Goal: Information Seeking & Learning: Learn about a topic

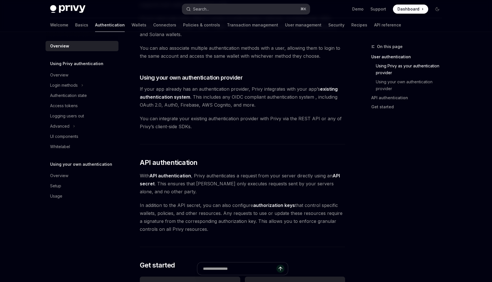
scroll to position [257, 0]
click at [328, 89] on link "existing authentication system" at bounding box center [239, 94] width 198 height 14
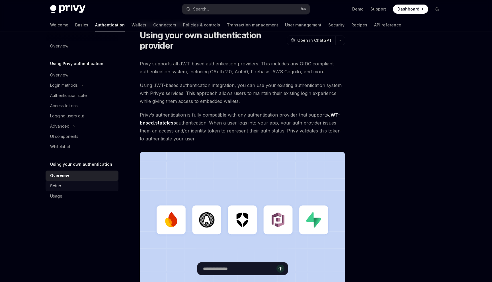
click at [60, 185] on div "Setup" at bounding box center [55, 186] width 11 height 7
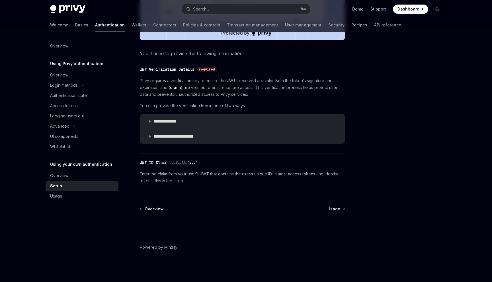
scroll to position [264, 0]
click at [59, 197] on div "Usage" at bounding box center [56, 196] width 12 height 7
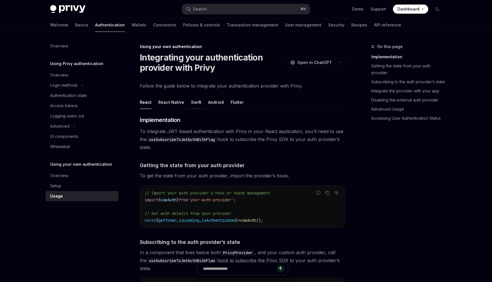
click at [196, 105] on div "Swift" at bounding box center [196, 102] width 10 height 13
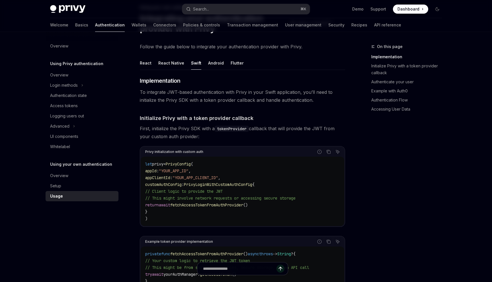
scroll to position [46, 0]
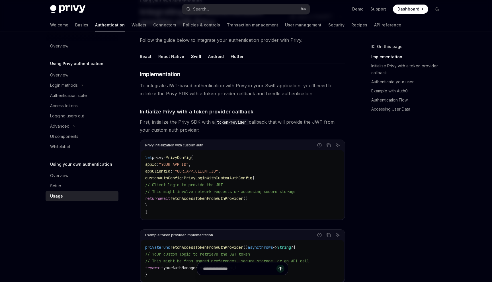
click at [143, 58] on div "React" at bounding box center [146, 56] width 12 height 13
type textarea "*"
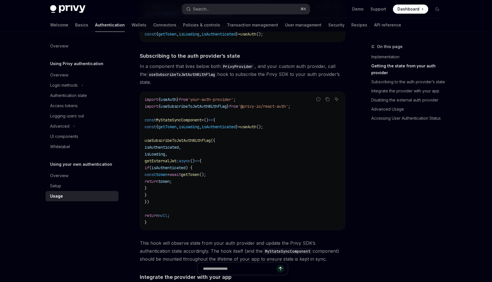
scroll to position [192, 0]
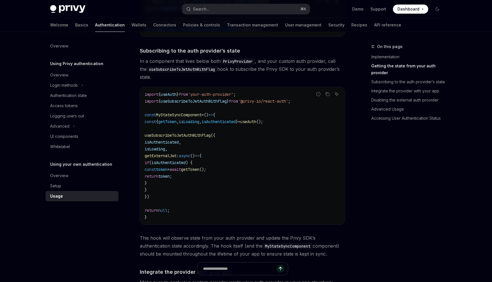
click at [176, 123] on span "getToken" at bounding box center [167, 121] width 18 height 5
click at [189, 133] on span "useSubscribeToJwtAuthWithFlag" at bounding box center [178, 135] width 66 height 5
drag, startPoint x: 157, startPoint y: 136, endPoint x: 227, endPoint y: 136, distance: 70.0
click at [215, 136] on span "useSubscribeToJwtAuthWithFlag ({" at bounding box center [180, 135] width 71 height 5
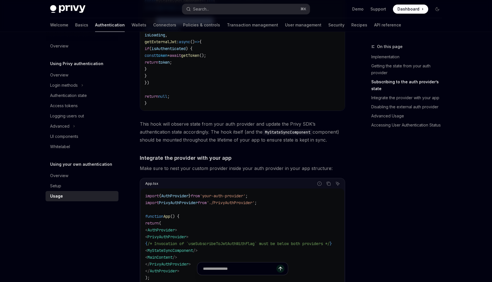
scroll to position [302, 0]
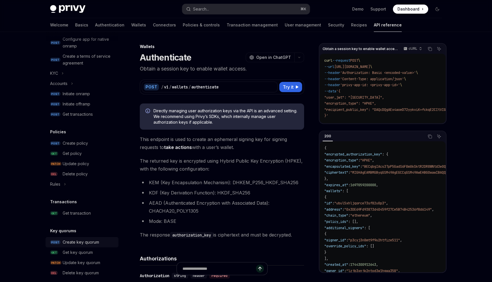
scroll to position [215, 0]
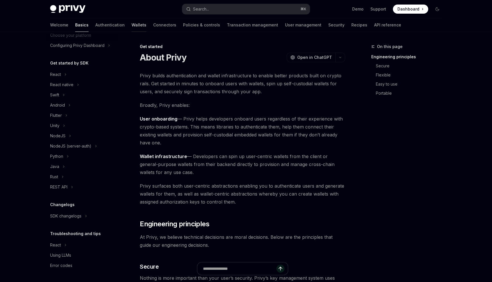
click at [132, 25] on link "Wallets" at bounding box center [139, 25] width 15 height 14
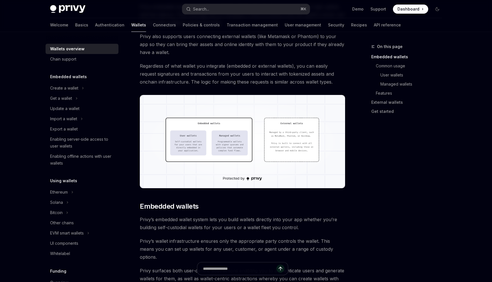
scroll to position [129, 0]
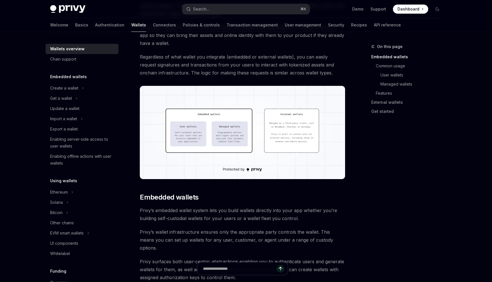
click at [238, 110] on img at bounding box center [242, 132] width 205 height 93
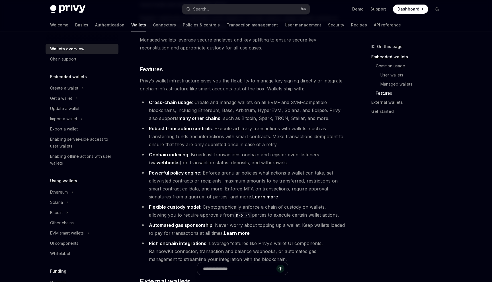
scroll to position [611, 0]
drag, startPoint x: 155, startPoint y: 203, endPoint x: 214, endPoint y: 203, distance: 59.5
click at [214, 221] on li "Automated gas sponsorship : Never worry about topping up a wallet. Keep wallets…" at bounding box center [242, 229] width 205 height 16
click at [193, 222] on strong "Automated gas sponsorship" at bounding box center [180, 225] width 63 height 6
drag, startPoint x: 214, startPoint y: 201, endPoint x: 312, endPoint y: 204, distance: 97.7
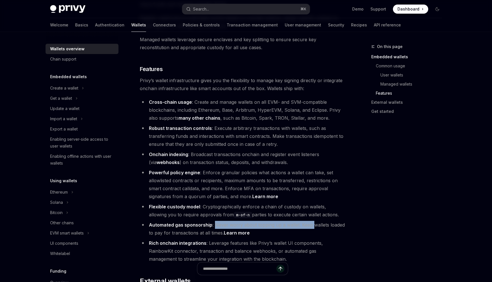
click at [312, 221] on li "Automated gas sponsorship : Never worry about topping up a wallet. Keep wallets…" at bounding box center [242, 229] width 205 height 16
click at [207, 221] on li "Automated gas sponsorship : Never worry about topping up a wallet. Keep wallets…" at bounding box center [242, 229] width 205 height 16
click at [245, 230] on link "Learn more" at bounding box center [237, 233] width 26 height 6
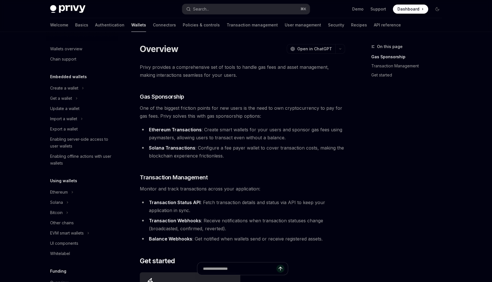
scroll to position [14, 0]
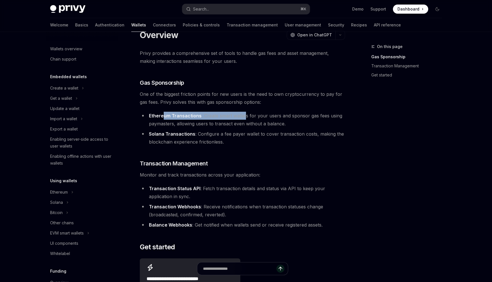
drag, startPoint x: 163, startPoint y: 116, endPoint x: 245, endPoint y: 116, distance: 82.8
click at [245, 116] on li "Ethereum Transactions : Create smart wallets for your users and sponsor gas fee…" at bounding box center [242, 120] width 205 height 16
click at [247, 116] on li "Ethereum Transactions : Create smart wallets for your users and sponsor gas fee…" at bounding box center [242, 120] width 205 height 16
drag, startPoint x: 219, startPoint y: 117, endPoint x: 273, endPoint y: 116, distance: 54.4
click at [273, 117] on li "Ethereum Transactions : Create smart wallets for your users and sponsor gas fee…" at bounding box center [242, 120] width 205 height 16
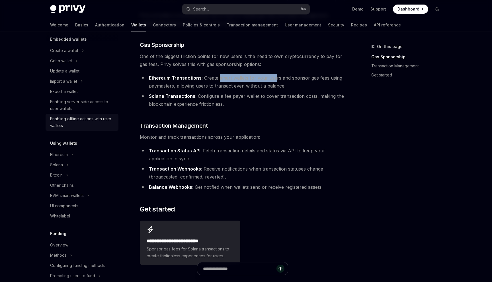
scroll to position [48, 0]
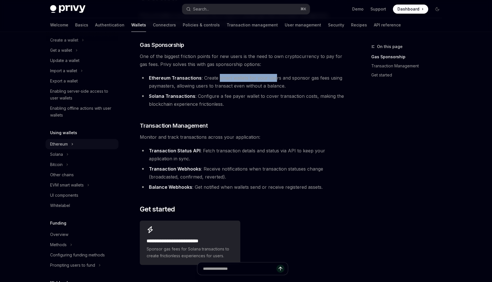
click at [67, 145] on div "Ethereum" at bounding box center [59, 144] width 18 height 7
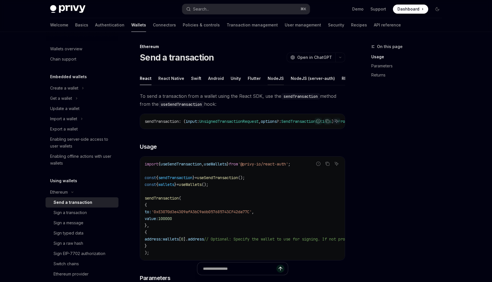
click at [274, 79] on div "NodeJS" at bounding box center [276, 78] width 16 height 13
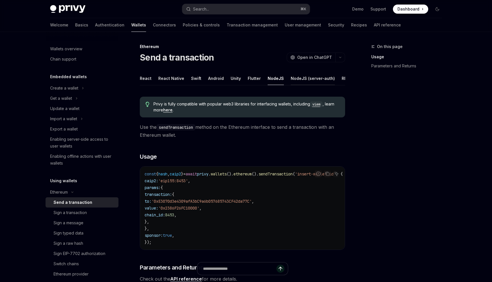
click at [302, 81] on div "NodeJS (server-auth)" at bounding box center [313, 78] width 44 height 13
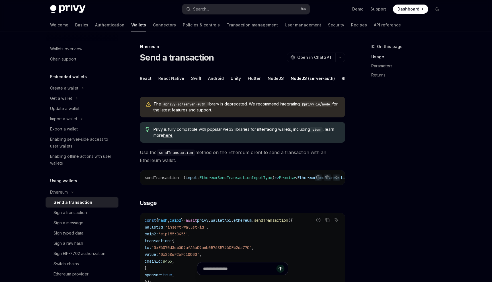
drag, startPoint x: 199, startPoint y: 105, endPoint x: 263, endPoint y: 113, distance: 64.5
click at [263, 113] on span "The @privy-io/server-auth library is deprecated. We recommend integrating @priv…" at bounding box center [246, 107] width 186 height 12
click at [274, 80] on div "NodeJS" at bounding box center [276, 78] width 16 height 13
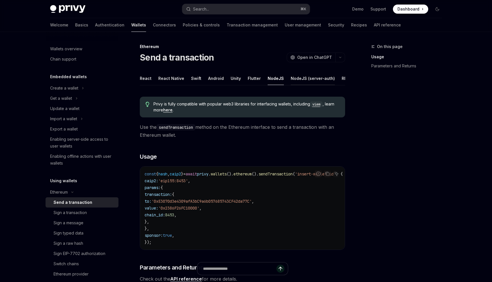
click at [295, 79] on div "NodeJS (server-auth)" at bounding box center [313, 78] width 44 height 13
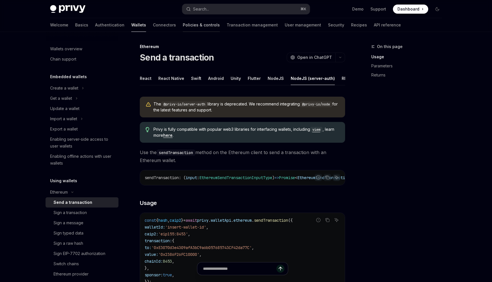
click at [183, 25] on link "Policies & controls" at bounding box center [201, 25] width 37 height 14
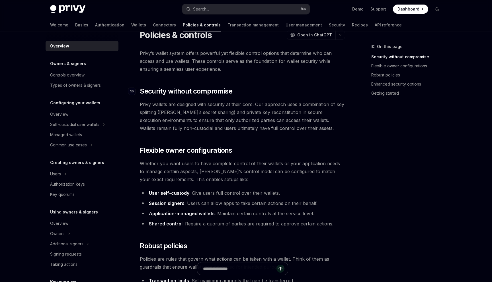
scroll to position [15, 0]
click at [74, 76] on div "Controls overview" at bounding box center [67, 75] width 34 height 7
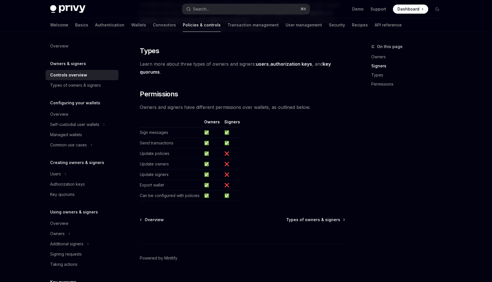
scroll to position [445, 0]
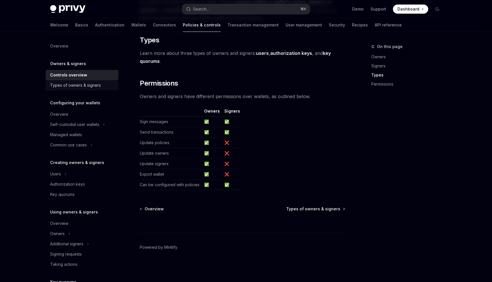
click at [73, 86] on div "Types of owners & signers" at bounding box center [75, 85] width 51 height 7
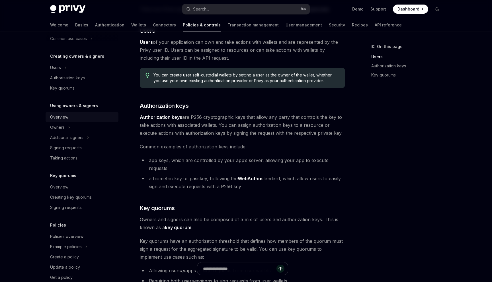
scroll to position [109, 0]
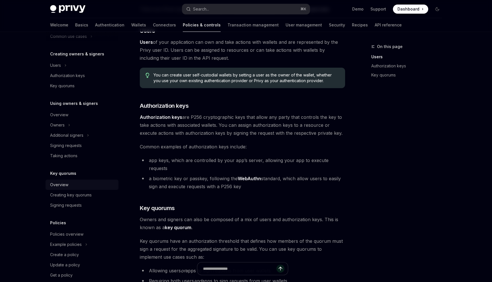
click at [66, 186] on div "Overview" at bounding box center [59, 185] width 18 height 7
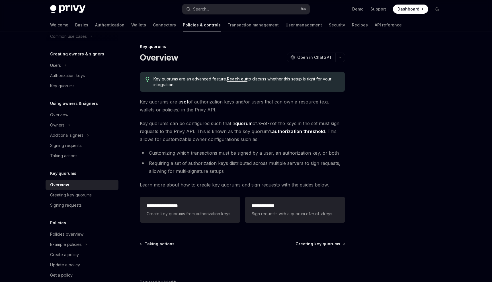
scroll to position [118, 0]
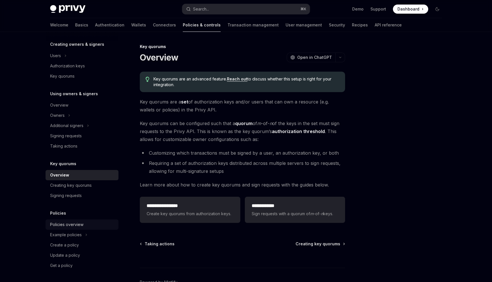
click at [67, 225] on div "Policies overview" at bounding box center [66, 224] width 33 height 7
type textarea "*"
